Goal: Information Seeking & Learning: Learn about a topic

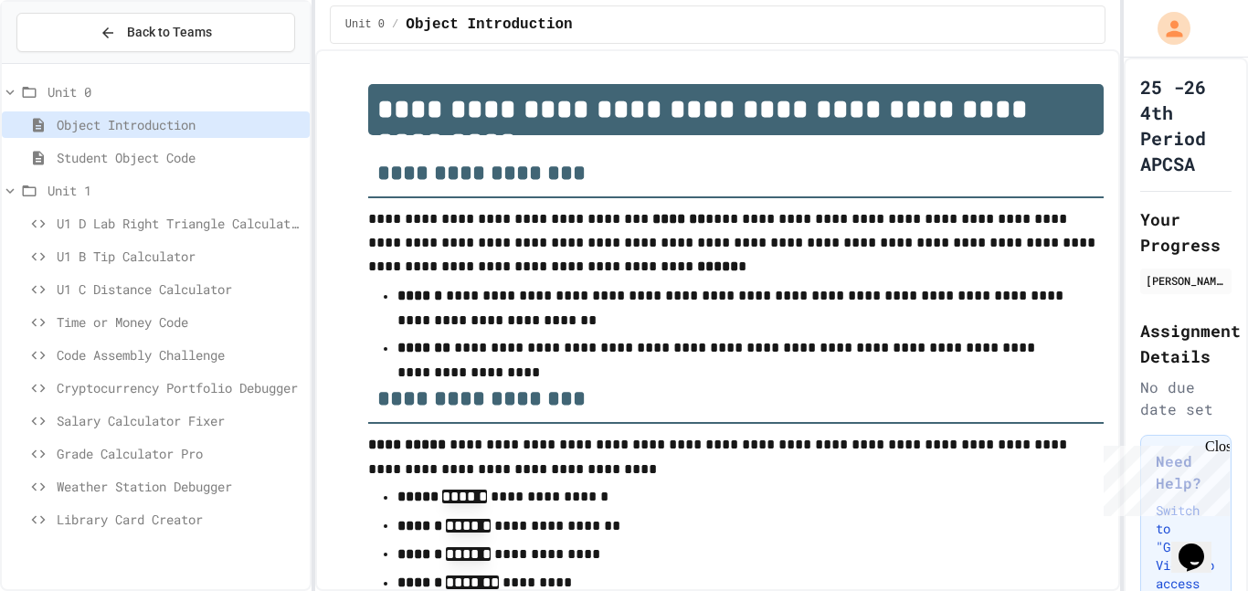
click at [169, 227] on span "U1 D Lab Right Triangle Calculator" at bounding box center [180, 223] width 246 height 19
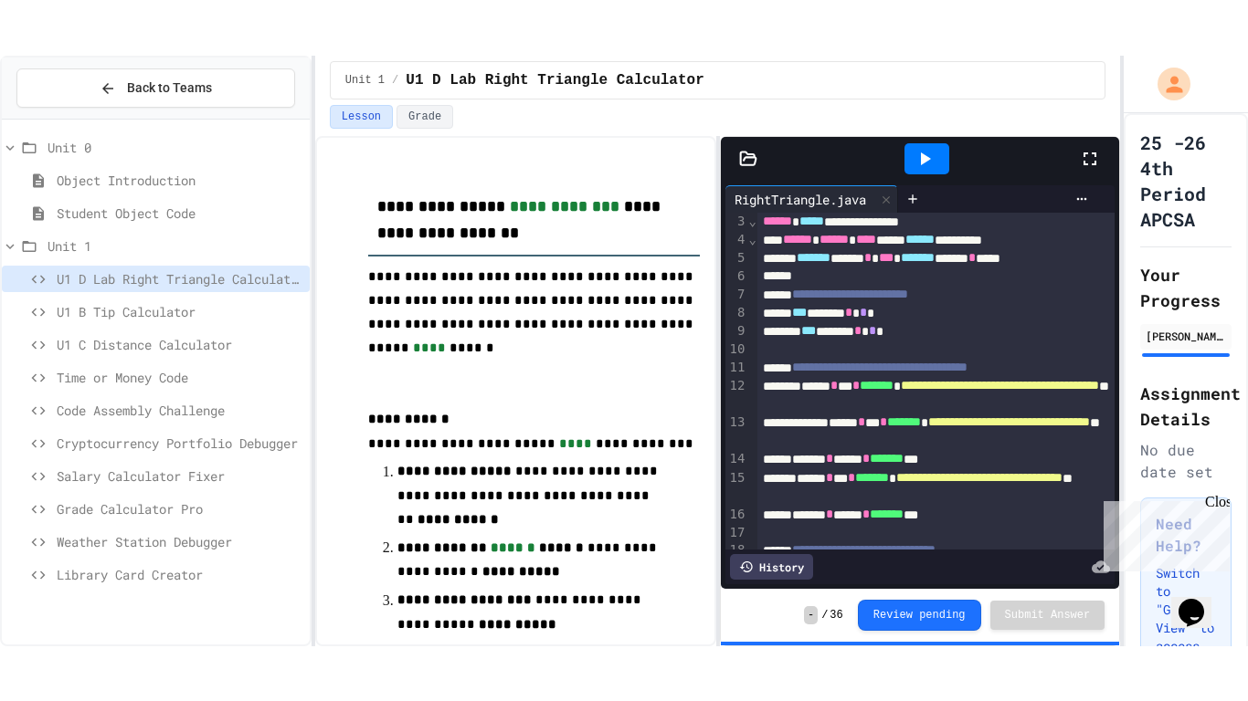
scroll to position [42, 0]
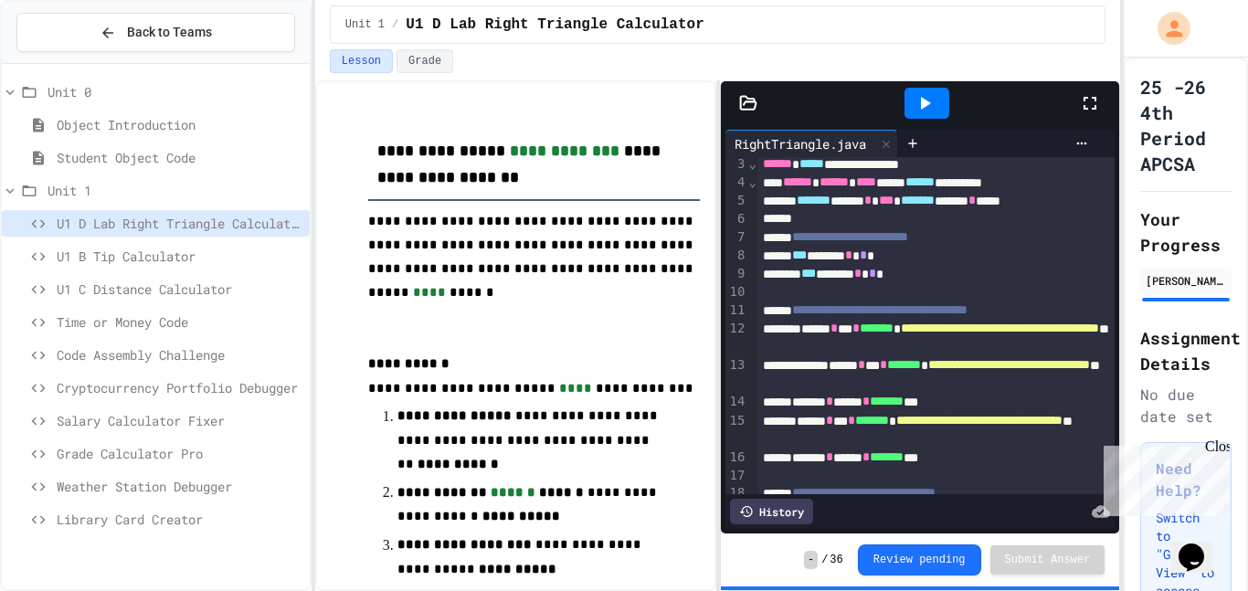
click at [1088, 103] on icon at bounding box center [1090, 103] width 22 height 22
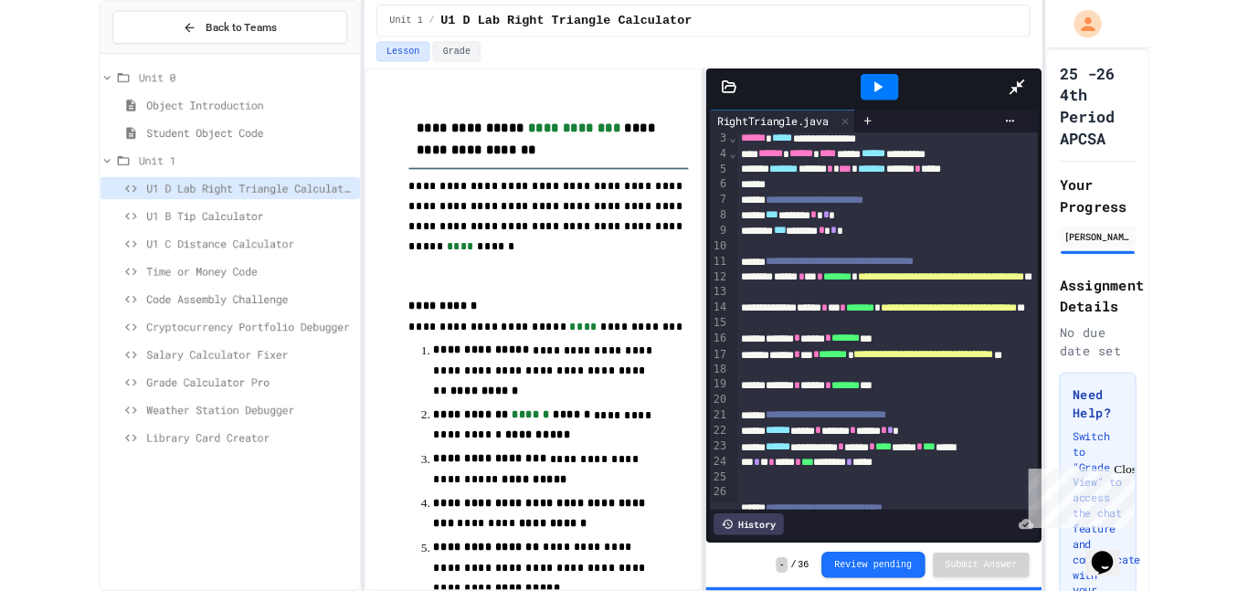
scroll to position [0, 0]
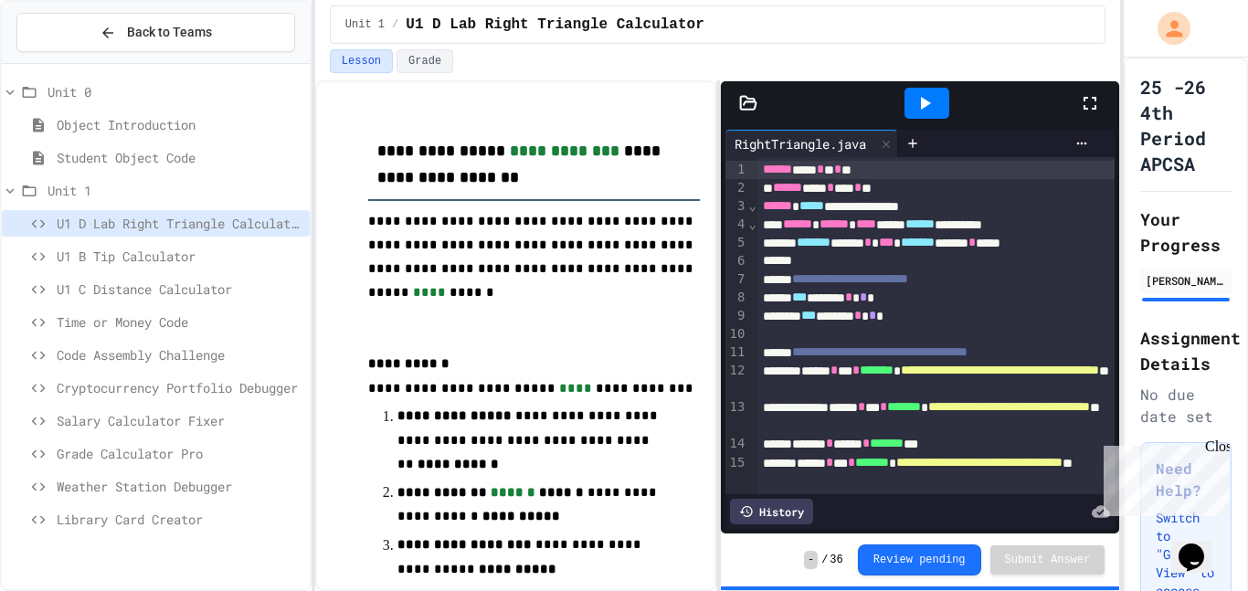
click at [1094, 101] on icon at bounding box center [1090, 103] width 22 height 22
